Goal: Communication & Community: Answer question/provide support

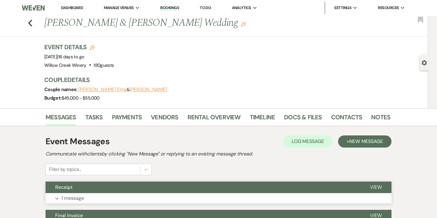
click at [176, 194] on button "Expand 1 message" at bounding box center [219, 198] width 346 height 10
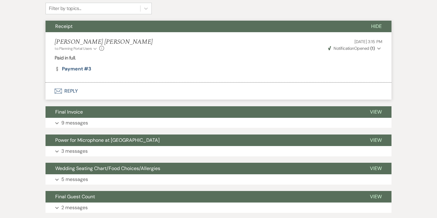
scroll to position [167, 0]
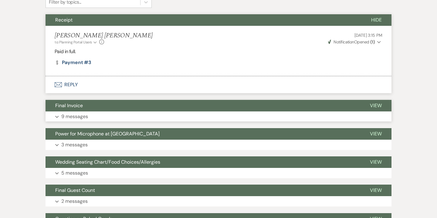
click at [178, 115] on button "Expand 9 messages" at bounding box center [219, 116] width 346 height 10
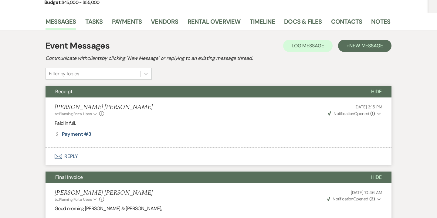
scroll to position [0, 0]
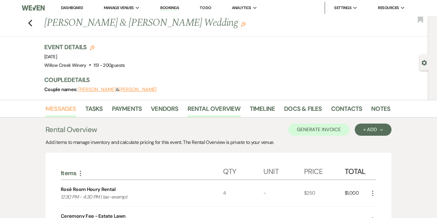
click at [69, 112] on link "Messages" at bounding box center [61, 110] width 31 height 13
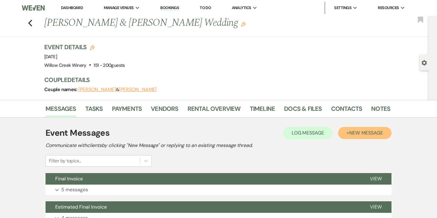
click at [358, 133] on span "New Message" at bounding box center [366, 133] width 34 height 6
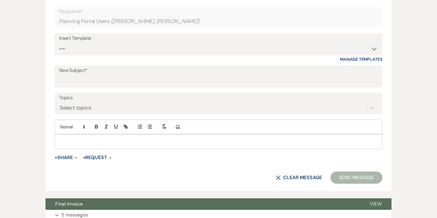
scroll to position [192, 0]
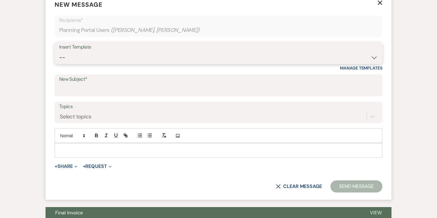
click at [268, 55] on select "-- Weven Planning Portal Introduction (Booked Events) 6-Month Check-in Review R…" at bounding box center [218, 58] width 319 height 12
select select "4262"
click at [59, 52] on select "-- Weven Planning Portal Introduction (Booked Events) 6-Month Check-in Review R…" at bounding box center [218, 58] width 319 height 12
type input "Congratulations and Thank You!"
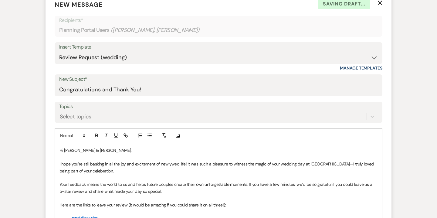
click at [75, 150] on p "Hi Alison & Jacob," at bounding box center [219, 150] width 318 height 7
click at [85, 150] on p "Hi Ali & Jacob," at bounding box center [219, 150] width 318 height 7
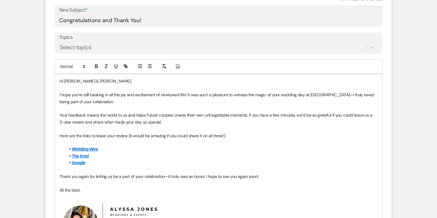
scroll to position [260, 0]
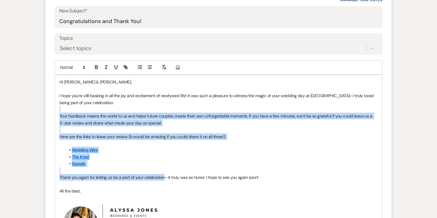
drag, startPoint x: 163, startPoint y: 177, endPoint x: 99, endPoint y: 107, distance: 94.8
click at [99, 107] on div "Hi Ali & Jake, I hope you’re still basking in all the joy and excitement of new…" at bounding box center [218, 170] width 327 height 190
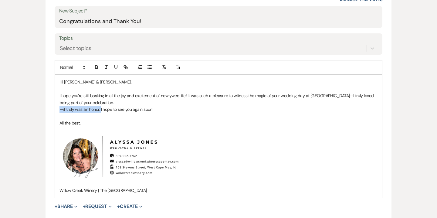
drag, startPoint x: 101, startPoint y: 110, endPoint x: 44, endPoint y: 104, distance: 56.4
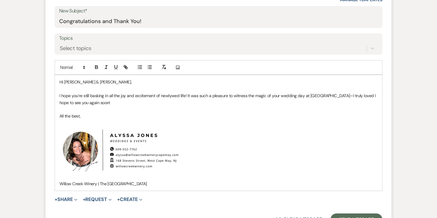
click at [143, 102] on p "I hope you’re still basking in all the joy and excitement of newlywed life! It …" at bounding box center [219, 99] width 318 height 14
click at [84, 83] on p "Hi Ali & Jacob," at bounding box center [219, 82] width 318 height 7
click at [370, 96] on p "I hope you’re still basking in all the joy and excitement of newlywed life! It …" at bounding box center [219, 99] width 318 height 14
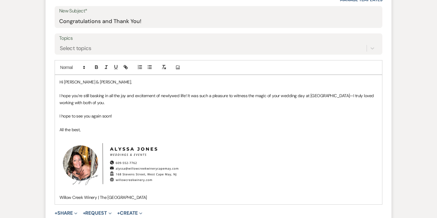
click at [133, 114] on p "I hope to see you again soon!" at bounding box center [219, 116] width 318 height 7
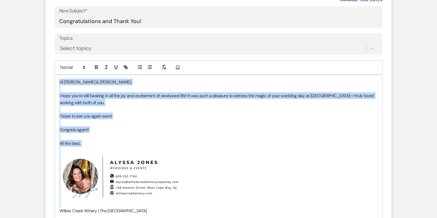
drag, startPoint x: 59, startPoint y: 82, endPoint x: 87, endPoint y: 148, distance: 71.3
click at [87, 148] on div "Hi Ali & Jake, I hope you’re still basking in all the joy and excitement of new…" at bounding box center [218, 146] width 327 height 143
copy div "Hi Ali & Jake, I hope you’re still basking in all the joy and excitement of new…"
click at [146, 128] on p "Congrats again!!" at bounding box center [219, 129] width 318 height 7
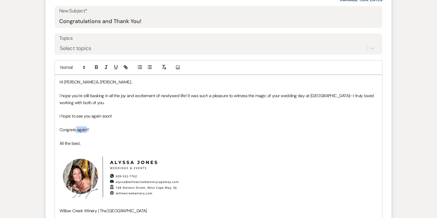
drag, startPoint x: 87, startPoint y: 131, endPoint x: 76, endPoint y: 128, distance: 11.6
click at [76, 128] on p "Congrats again!!" at bounding box center [219, 129] width 318 height 7
drag, startPoint x: 84, startPoint y: 143, endPoint x: 54, endPoint y: 140, distance: 30.5
click at [54, 140] on form "New Message X Draft Recipients* Planning Portal Users ( Alison Elf, Jacob Heyse…" at bounding box center [219, 92] width 346 height 336
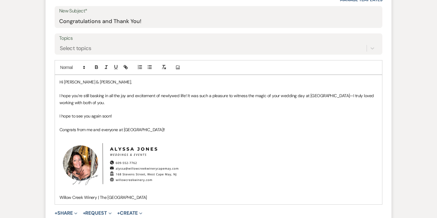
drag, startPoint x: 59, startPoint y: 79, endPoint x: 174, endPoint y: 131, distance: 126.4
click at [174, 131] on div "Hi Ali & Jake, I hope you’re still basking in all the joy and excitement of new…" at bounding box center [218, 139] width 327 height 129
copy div "Hi Ali & Jake, I hope you’re still basking in all the joy and excitement of new…"
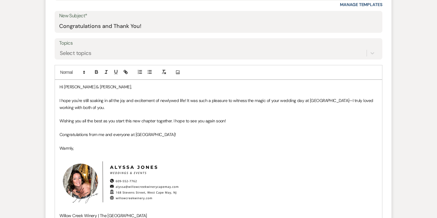
scroll to position [259, 0]
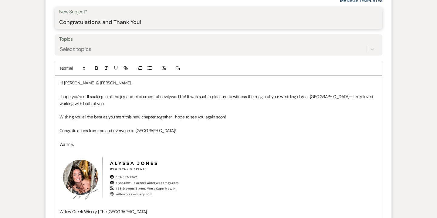
drag, startPoint x: 100, startPoint y: 21, endPoint x: 139, endPoint y: 20, distance: 39.2
click at [139, 20] on input "Congratulations and Thank You!" at bounding box center [218, 22] width 319 height 12
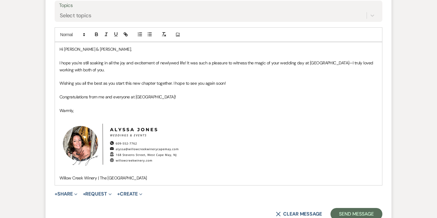
scroll to position [300, 0]
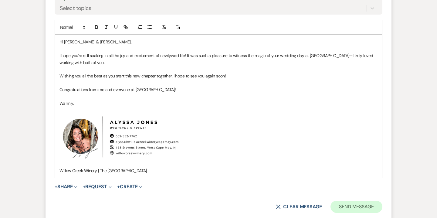
type input "Congratulations!!"
click at [351, 204] on button "Send Message" at bounding box center [357, 207] width 52 height 12
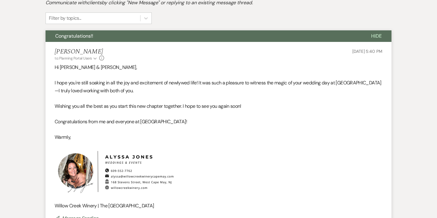
scroll to position [189, 0]
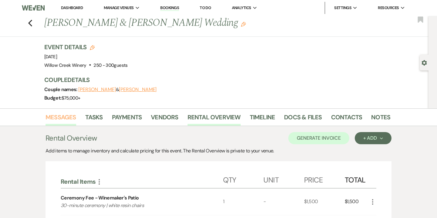
click at [66, 114] on link "Messages" at bounding box center [61, 118] width 31 height 13
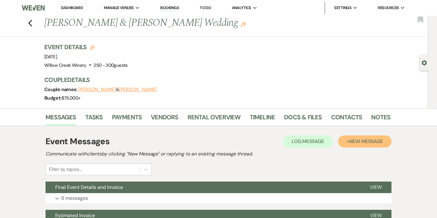
click at [366, 141] on span "New Message" at bounding box center [366, 141] width 34 height 6
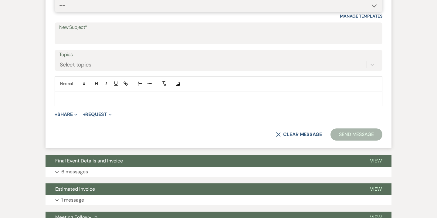
click at [236, 0] on select "-- Weven Planning Portal Introduction (Booked Events) 6-Month Check-in Review R…" at bounding box center [218, 6] width 319 height 12
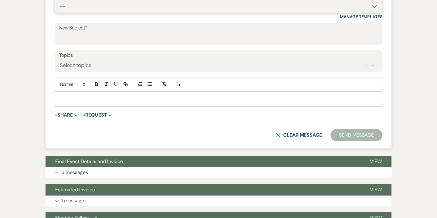
select select "4262"
click at [59, 0] on select "-- Weven Planning Portal Introduction (Booked Events) 6-Month Check-in Review R…" at bounding box center [218, 6] width 319 height 12
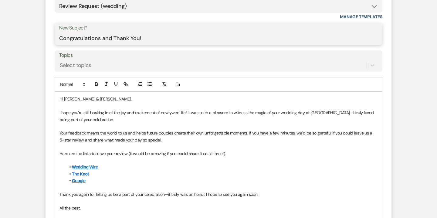
drag, startPoint x: 101, startPoint y: 37, endPoint x: 138, endPoint y: 37, distance: 37.7
click at [138, 37] on input "Congratulations and Thank You!" at bounding box center [218, 38] width 319 height 12
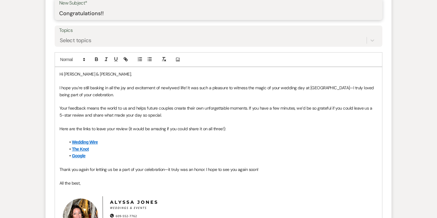
scroll to position [277, 0]
type input "Congratulations!!"
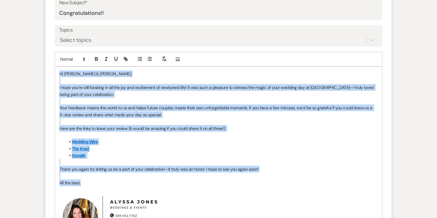
drag, startPoint x: 60, startPoint y: 72, endPoint x: 90, endPoint y: 183, distance: 115.7
click at [90, 183] on div "Hi Zach & Katie, I hope you’re still basking in all the joy and excitement of n…" at bounding box center [218, 162] width 327 height 190
click at [90, 183] on p "All the best," at bounding box center [219, 182] width 318 height 7
drag, startPoint x: 59, startPoint y: 84, endPoint x: 90, endPoint y: 186, distance: 106.6
click at [90, 186] on div "Hi Zach & Katie, I hope you’re still basking in all the joy and excitement of n…" at bounding box center [218, 162] width 327 height 190
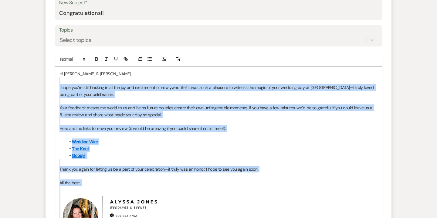
click at [90, 186] on img "﻿ ﻿" at bounding box center [120, 216] width 121 height 61
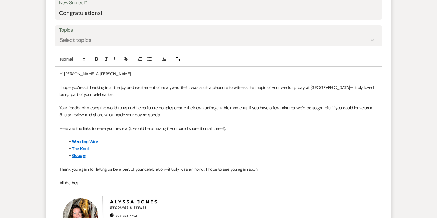
click at [69, 85] on p "I hope you’re still basking in all the joy and excitement of newlywed life! It …" at bounding box center [219, 91] width 318 height 14
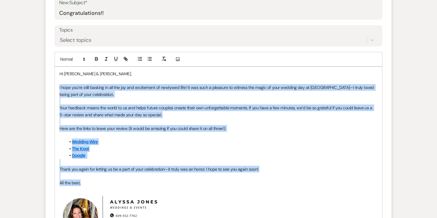
drag, startPoint x: 58, startPoint y: 86, endPoint x: 107, endPoint y: 180, distance: 106.3
click at [107, 180] on div "Hi Zach & Katie, I hope you’re still basking in all the joy and excitement of n…" at bounding box center [218, 162] width 327 height 190
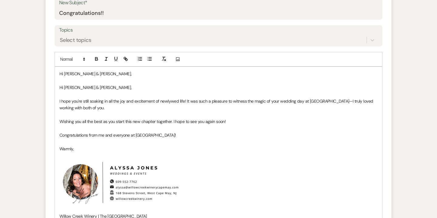
click at [86, 151] on p "Warmly," at bounding box center [219, 148] width 318 height 7
drag, startPoint x: 88, startPoint y: 87, endPoint x: 56, endPoint y: 85, distance: 31.3
click at [56, 85] on div "Hi Zach & Katie, Hi Ali & Jake, I hope you're still soaking in all the joy and …" at bounding box center [218, 145] width 327 height 156
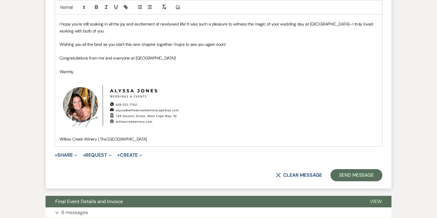
scroll to position [371, 0]
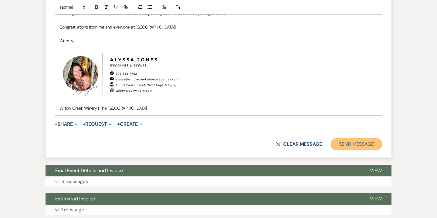
click at [356, 148] on button "Send Message" at bounding box center [357, 144] width 52 height 12
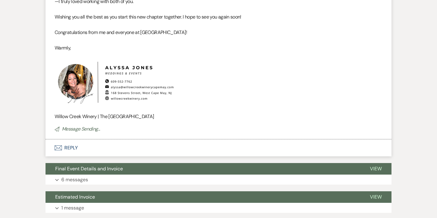
scroll to position [241, 0]
